Goal: Information Seeking & Learning: Stay updated

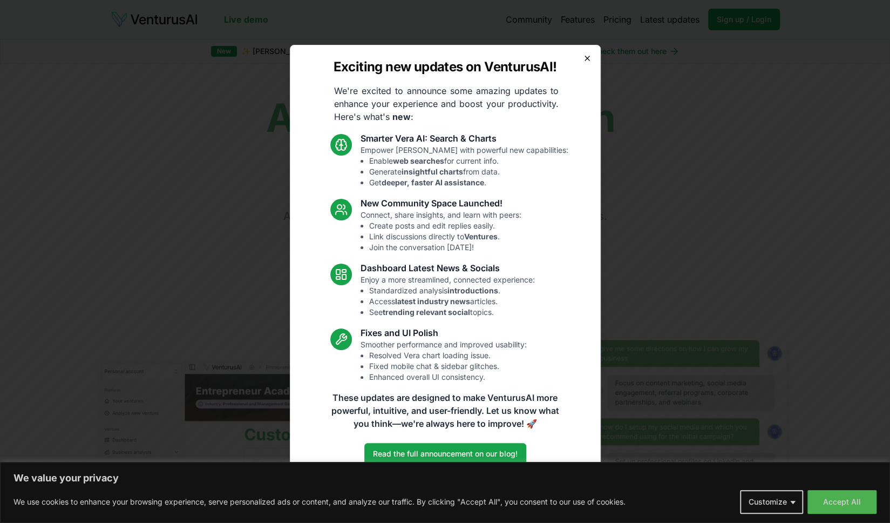
click at [589, 59] on icon "button" at bounding box center [587, 58] width 9 height 9
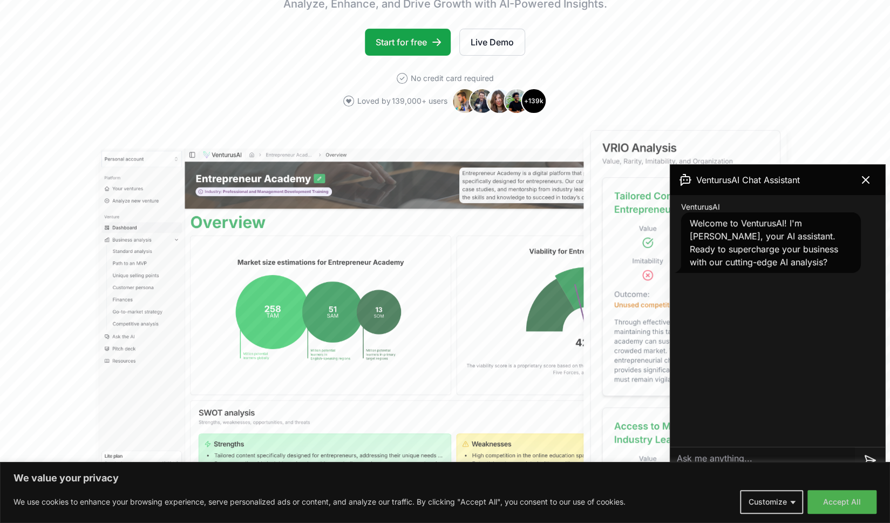
scroll to position [238, 0]
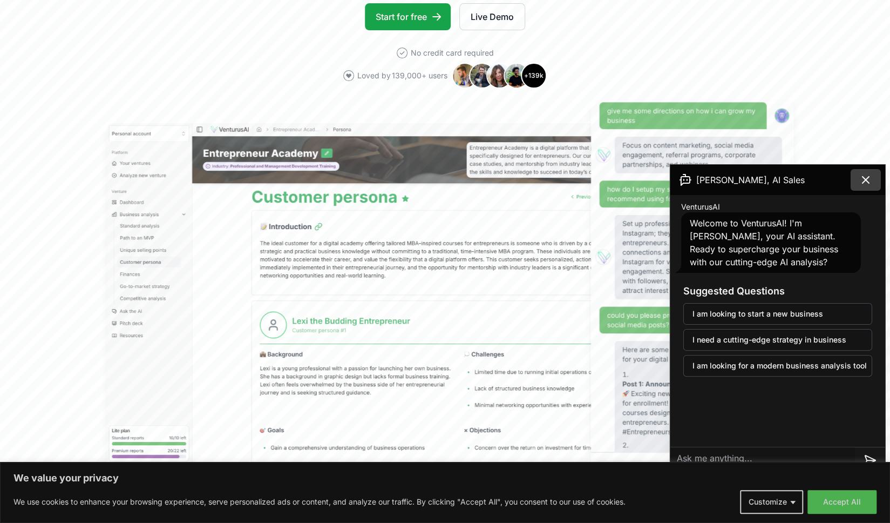
click at [865, 177] on icon at bounding box center [865, 179] width 13 height 13
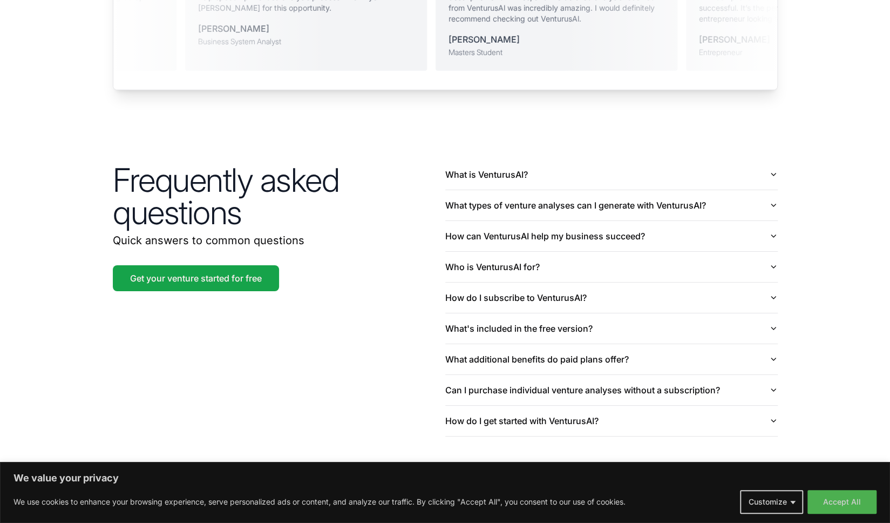
scroll to position [2487, 0]
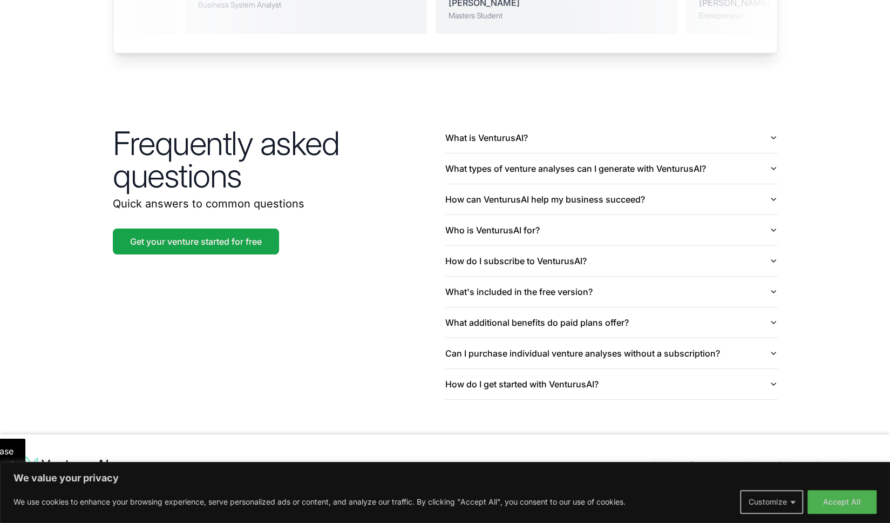
click at [772, 503] on button "Customize" at bounding box center [771, 502] width 63 height 24
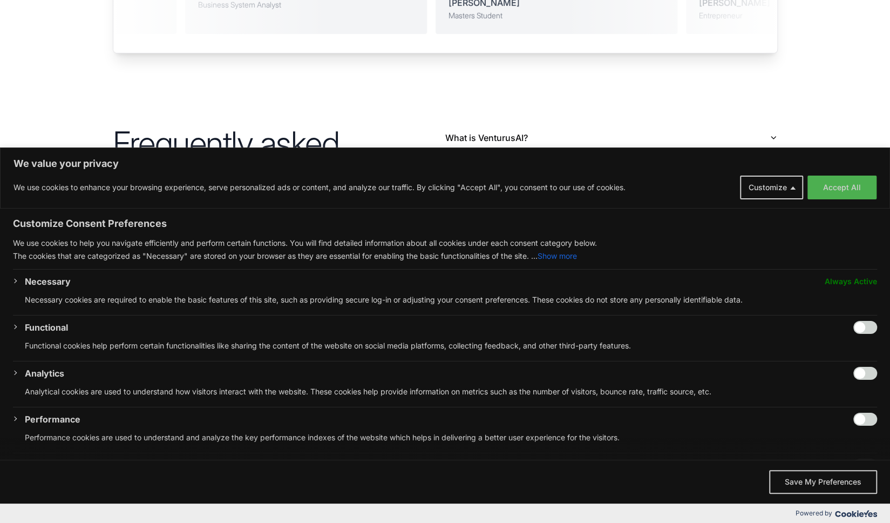
click at [860, 321] on input "Enable Functional" at bounding box center [865, 327] width 24 height 13
click at [853, 322] on input "Disable Functional" at bounding box center [865, 327] width 24 height 13
click at [866, 323] on input "Enable Functional" at bounding box center [865, 327] width 24 height 13
checkbox input "true"
click at [863, 369] on input "Enable Analytics" at bounding box center [865, 373] width 24 height 13
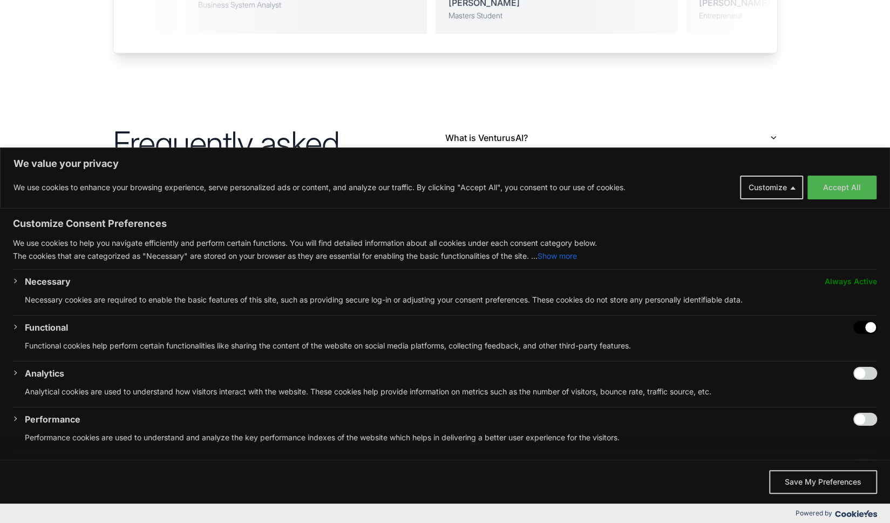
checkbox input "true"
click at [867, 412] on input "Enable Performance" at bounding box center [865, 418] width 24 height 13
click at [853, 418] on input "Disable Performance" at bounding box center [865, 418] width 24 height 13
checkbox input "false"
click at [841, 367] on div "Analytics" at bounding box center [451, 373] width 852 height 13
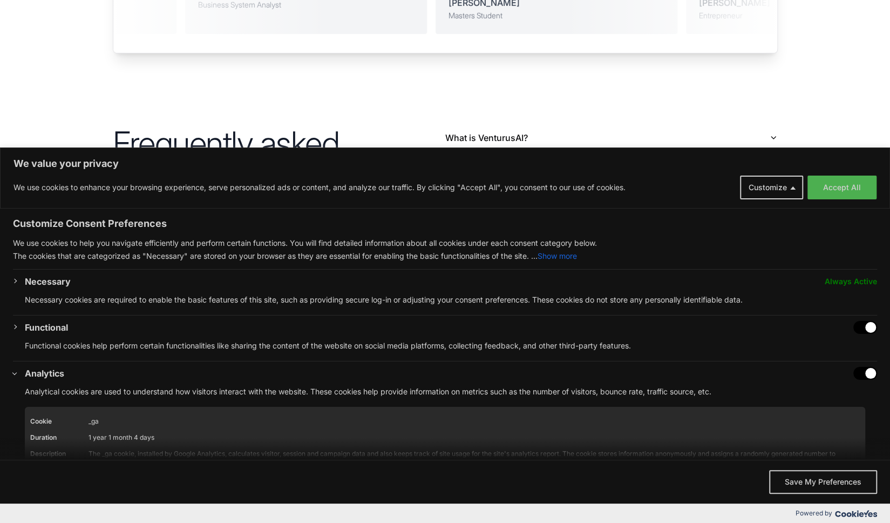
click at [853, 372] on input "Disable Analytics" at bounding box center [865, 373] width 24 height 13
click at [858, 369] on input "Enable Analytics" at bounding box center [865, 373] width 24 height 13
click at [853, 372] on input "Disable Analytics" at bounding box center [865, 373] width 24 height 13
checkbox input "false"
click at [853, 324] on input "Disable Functional" at bounding box center [865, 327] width 24 height 13
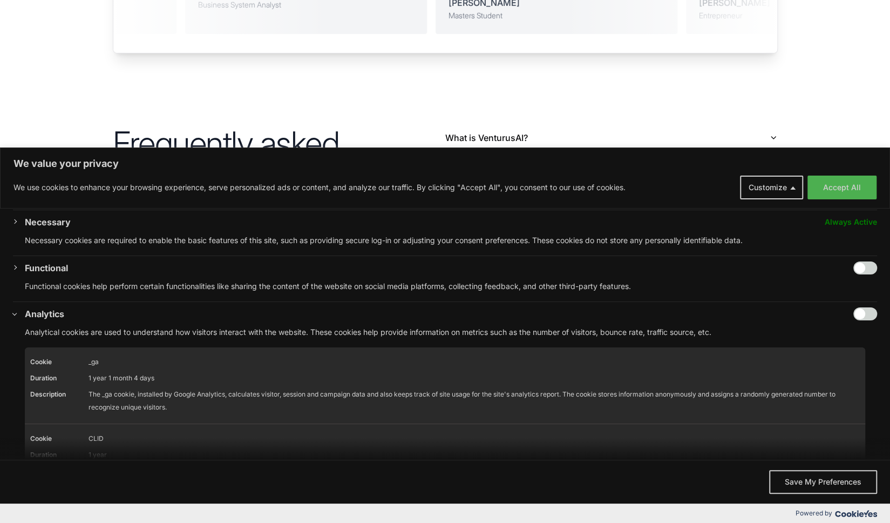
scroll to position [24, 0]
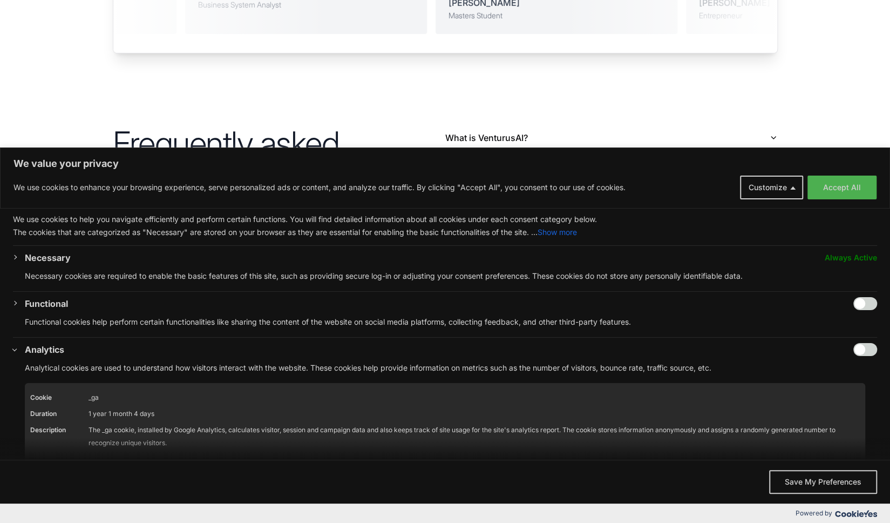
click at [860, 300] on input "Enable Functional" at bounding box center [865, 303] width 24 height 13
click at [853, 300] on input "Disable Functional" at bounding box center [865, 303] width 24 height 13
checkbox input "false"
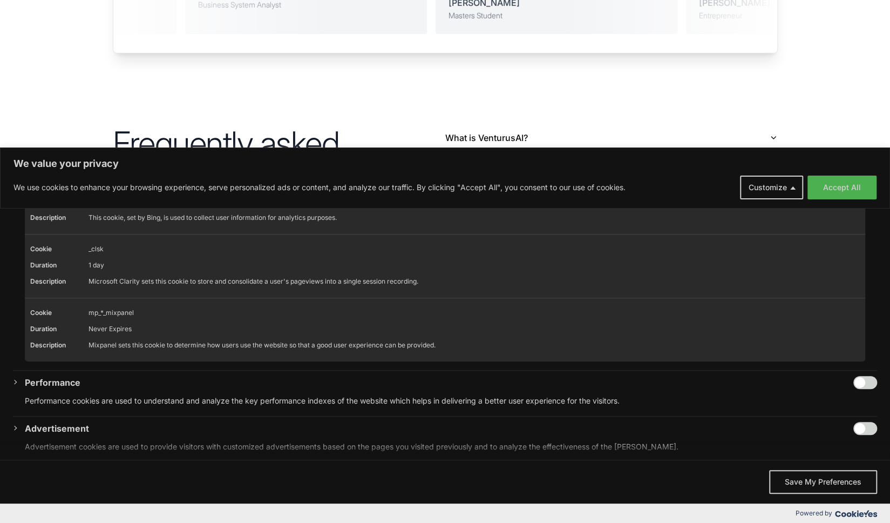
scroll to position [614, 0]
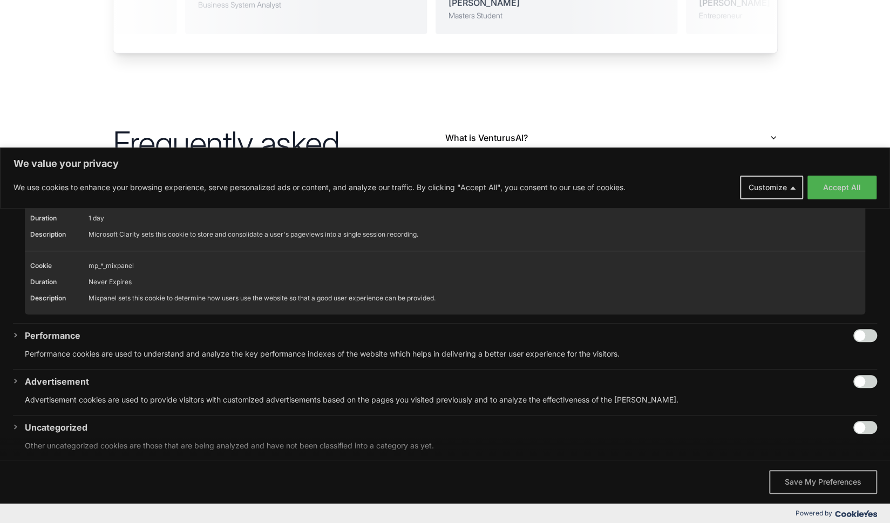
click at [850, 481] on button "Save My Preferences" at bounding box center [823, 482] width 108 height 24
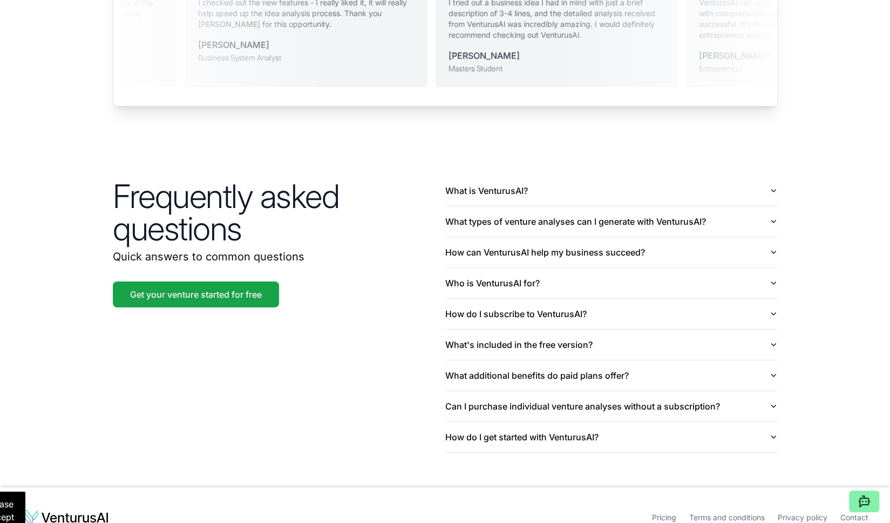
scroll to position [2432, 0]
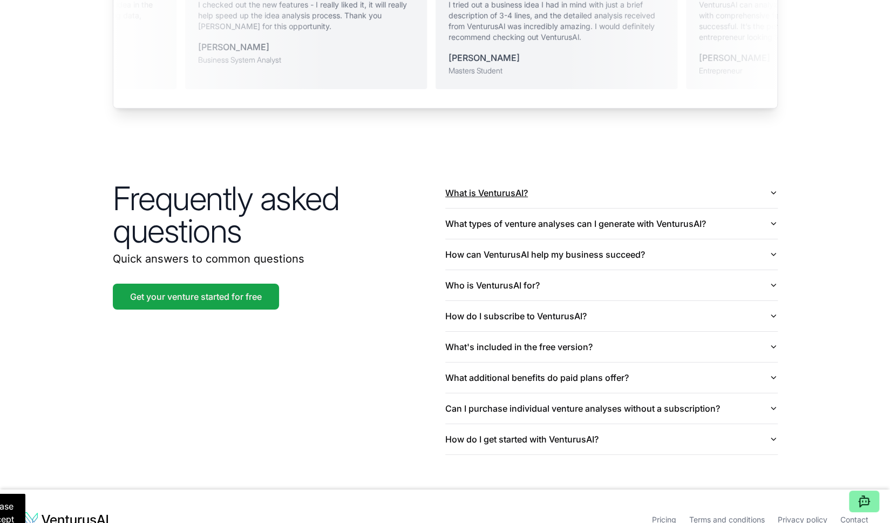
click at [772, 188] on icon "button" at bounding box center [773, 192] width 9 height 9
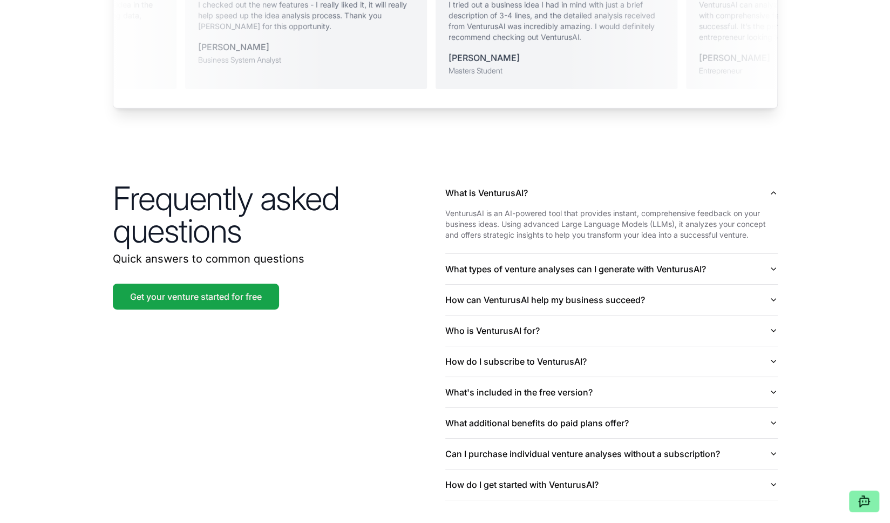
scroll to position [2533, 0]
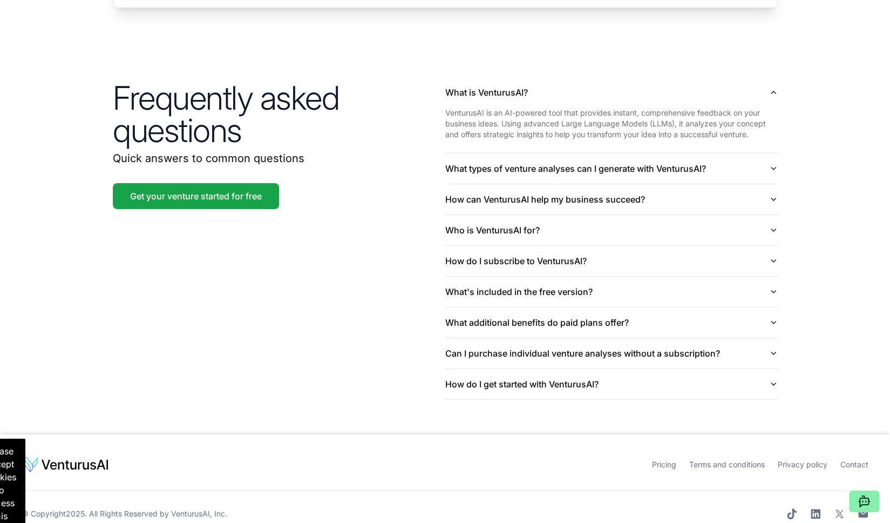
click at [861, 459] on link "Contact" at bounding box center [854, 463] width 28 height 9
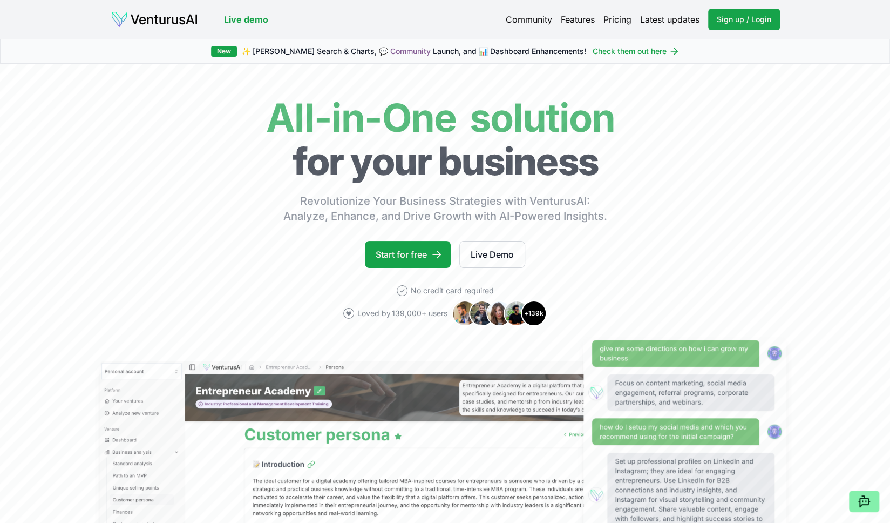
click at [149, 17] on img at bounding box center [154, 19] width 87 height 17
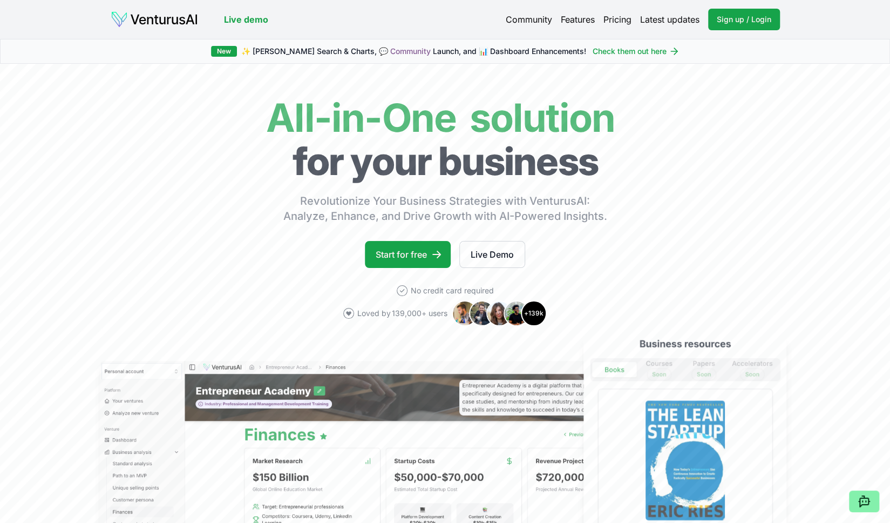
click at [673, 18] on link "Latest updates" at bounding box center [669, 19] width 59 height 13
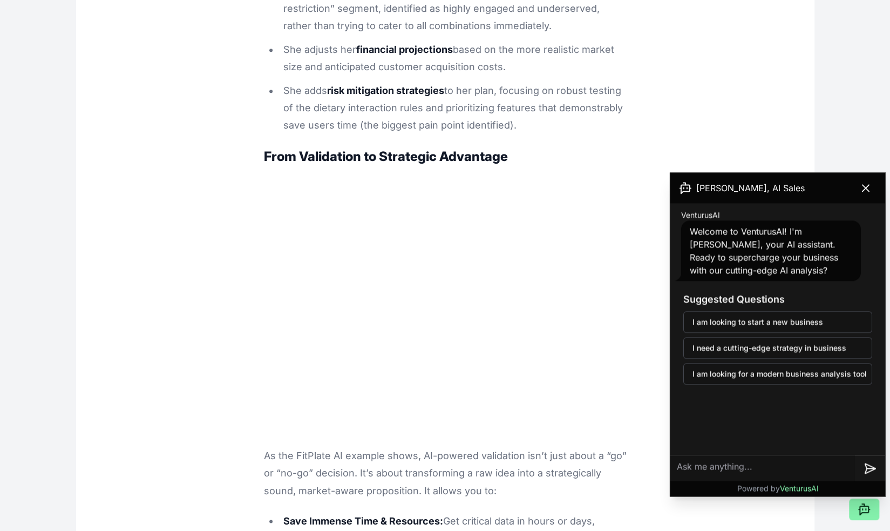
scroll to position [3564, 0]
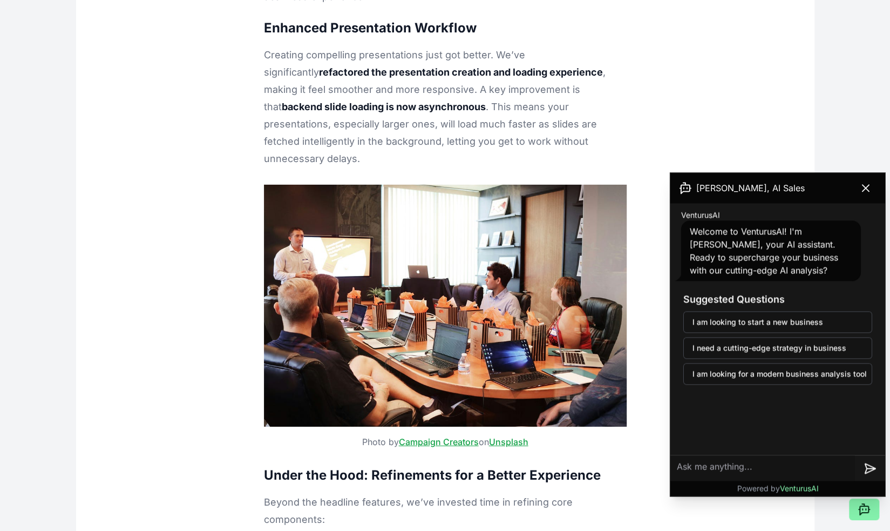
scroll to position [7549, 0]
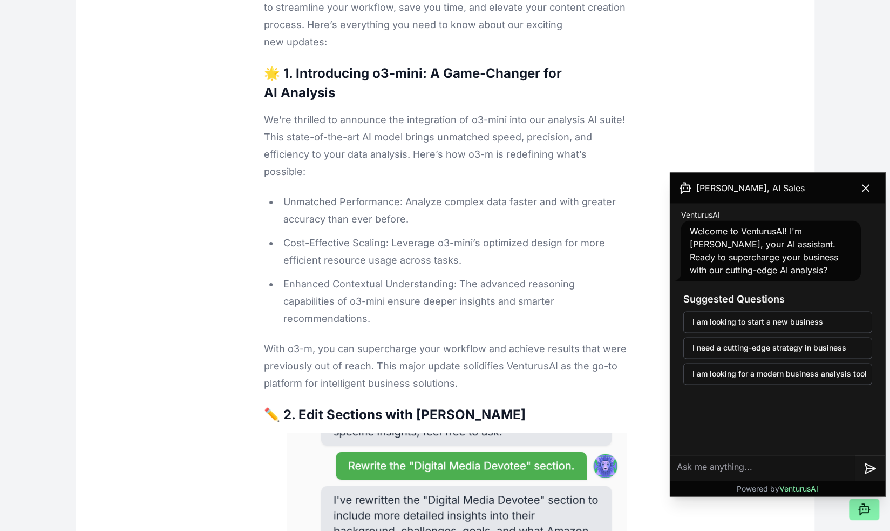
scroll to position [10369, 0]
